Goal: Find specific page/section: Find specific page/section

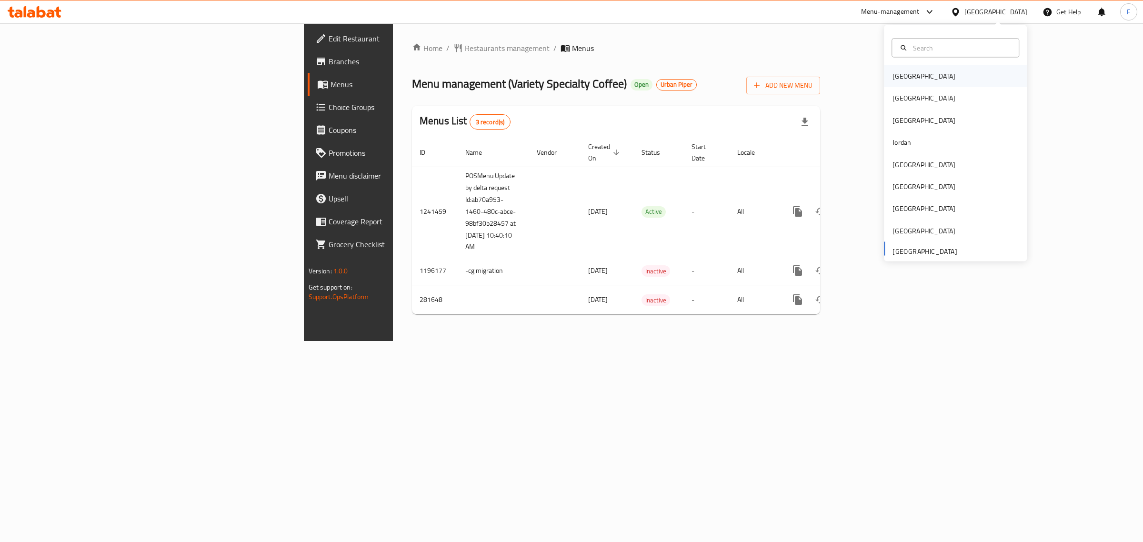
click at [911, 84] on div "[GEOGRAPHIC_DATA]" at bounding box center [924, 76] width 78 height 22
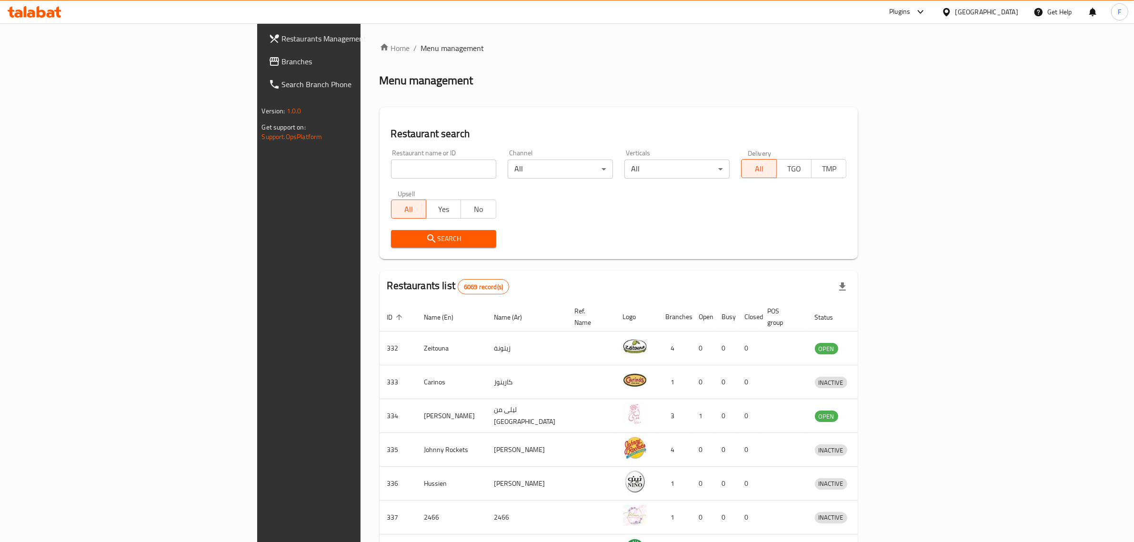
click at [999, 13] on div "[GEOGRAPHIC_DATA]" at bounding box center [987, 12] width 63 height 10
click at [895, 201] on div "[GEOGRAPHIC_DATA]" at bounding box center [915, 206] width 78 height 22
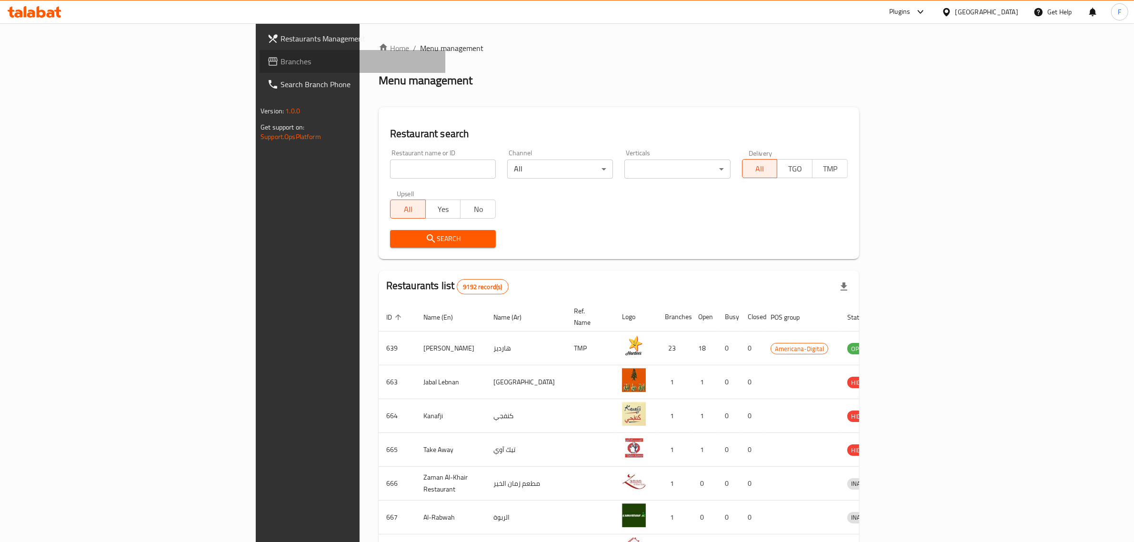
click at [281, 61] on span "Branches" at bounding box center [359, 61] width 157 height 11
